Goal: Check status

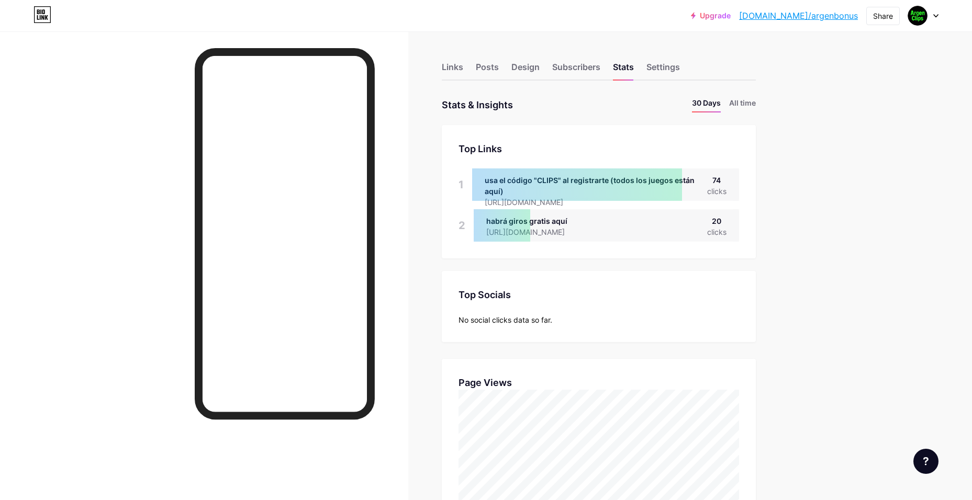
scroll to position [500, 972]
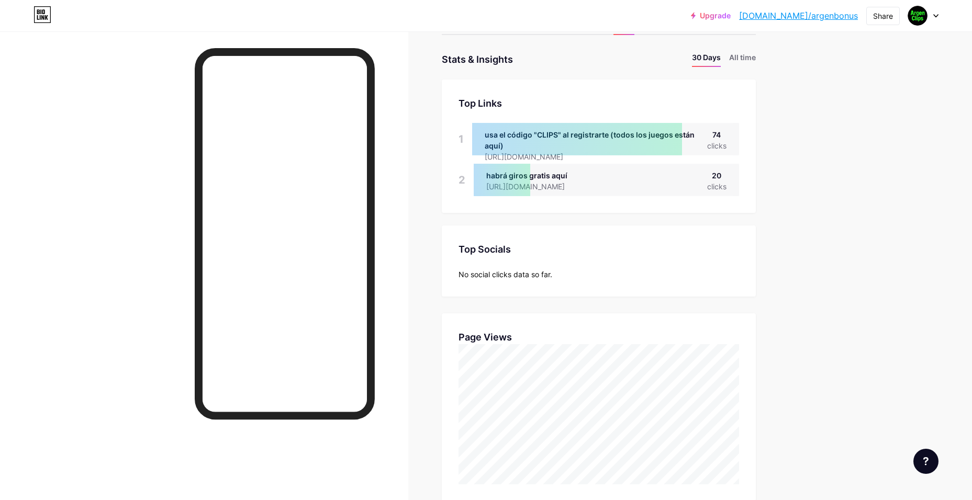
drag, startPoint x: 817, startPoint y: 388, endPoint x: 793, endPoint y: 446, distance: 62.9
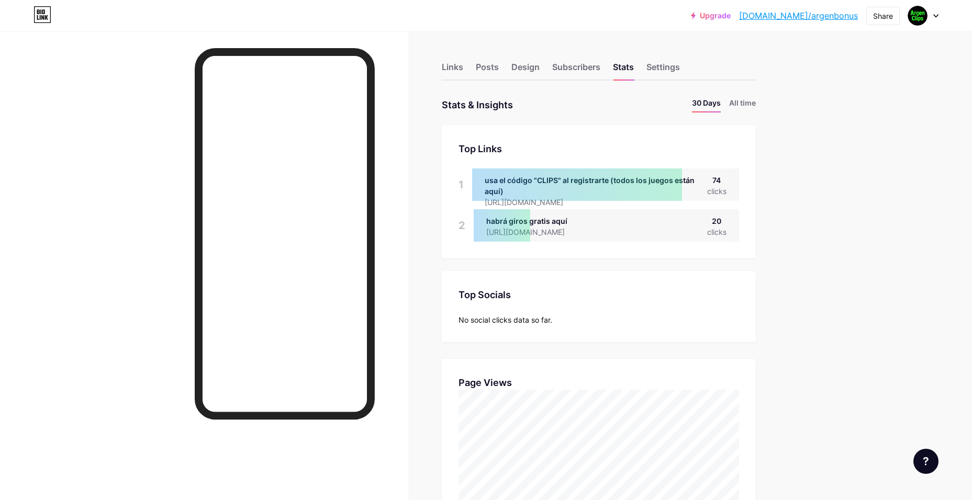
scroll to position [500, 972]
drag, startPoint x: 772, startPoint y: 433, endPoint x: 558, endPoint y: 138, distance: 364.4
